Goal: Use online tool/utility

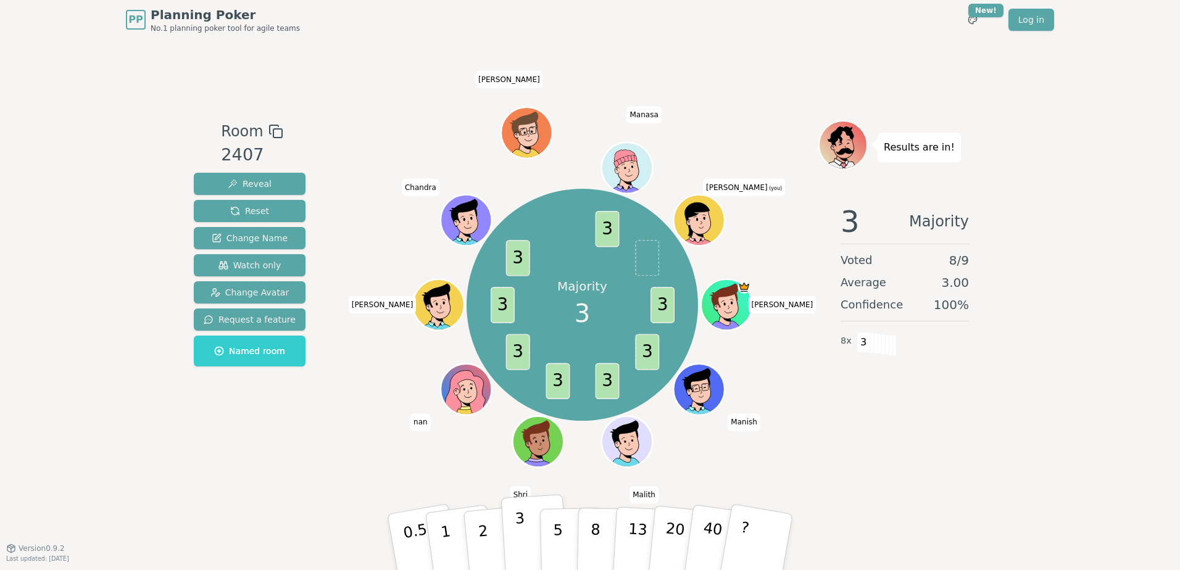
click at [526, 542] on button "3" at bounding box center [534, 542] width 67 height 96
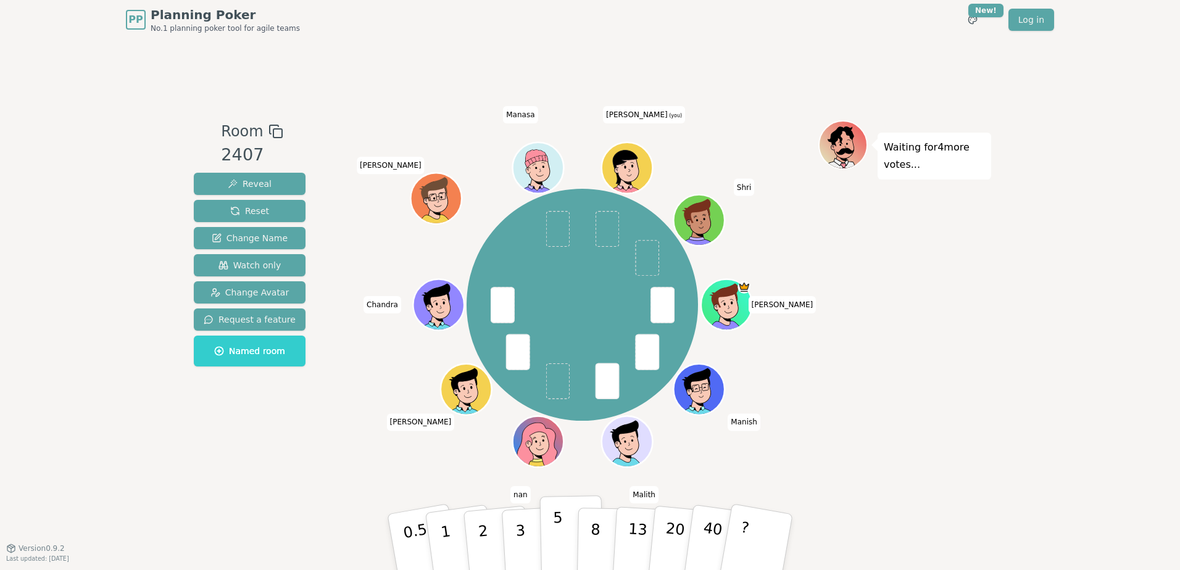
click at [568, 543] on button "5" at bounding box center [572, 543] width 64 height 94
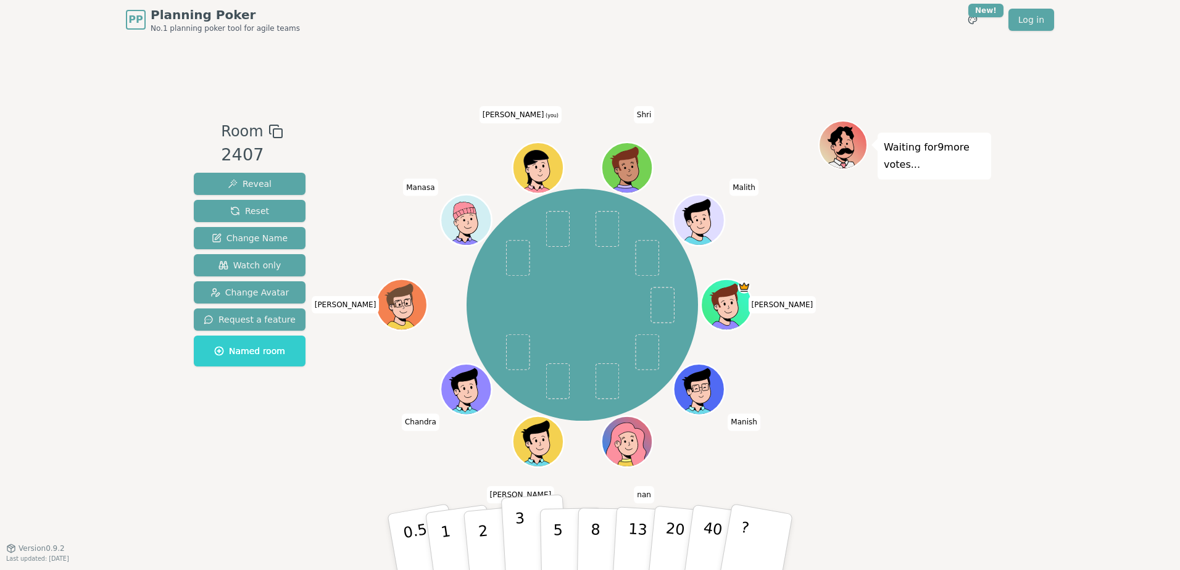
click at [520, 538] on p "3" at bounding box center [522, 543] width 14 height 67
